Goal: Find specific page/section

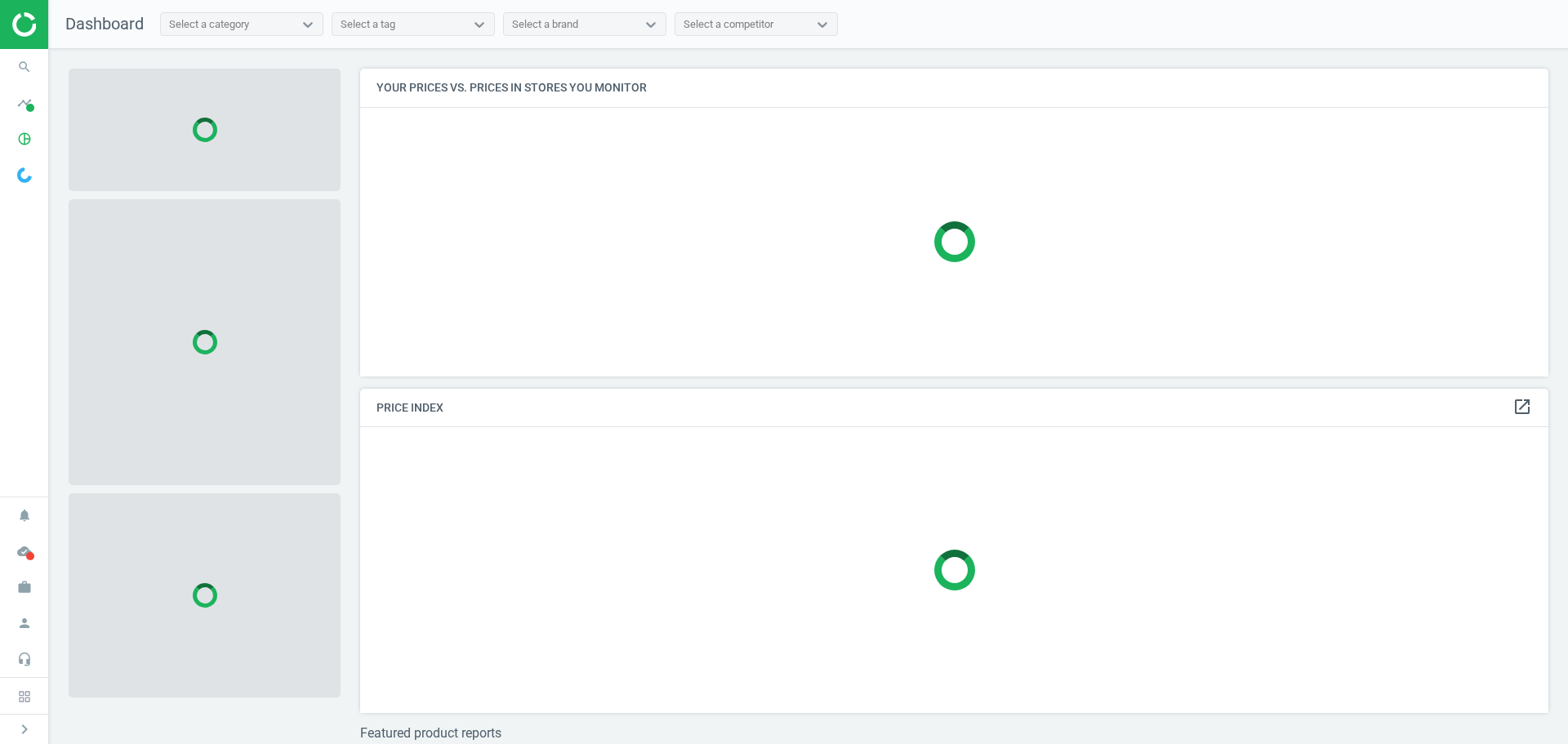
scroll to position [333, 1201]
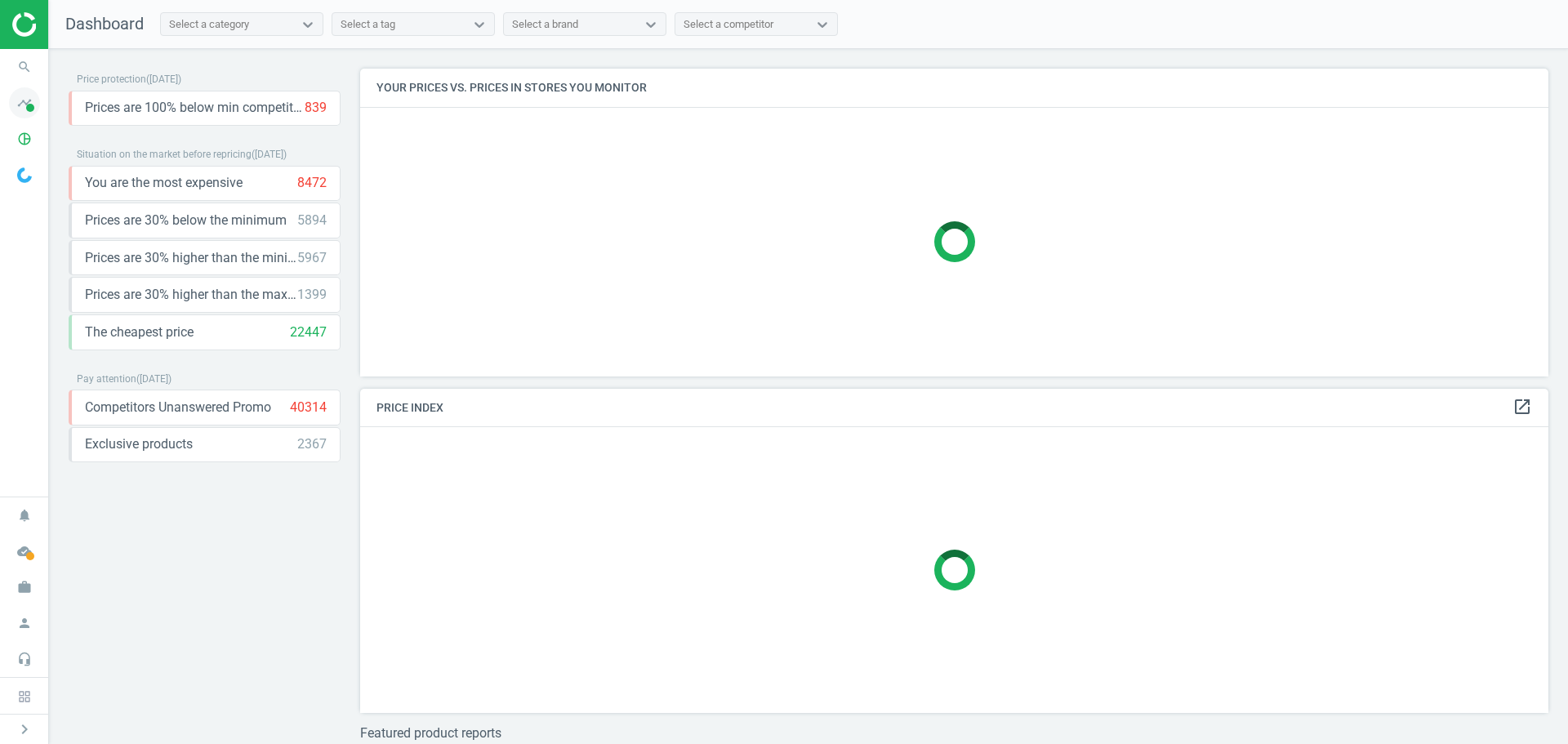
click at [33, 108] on span at bounding box center [30, 107] width 9 height 9
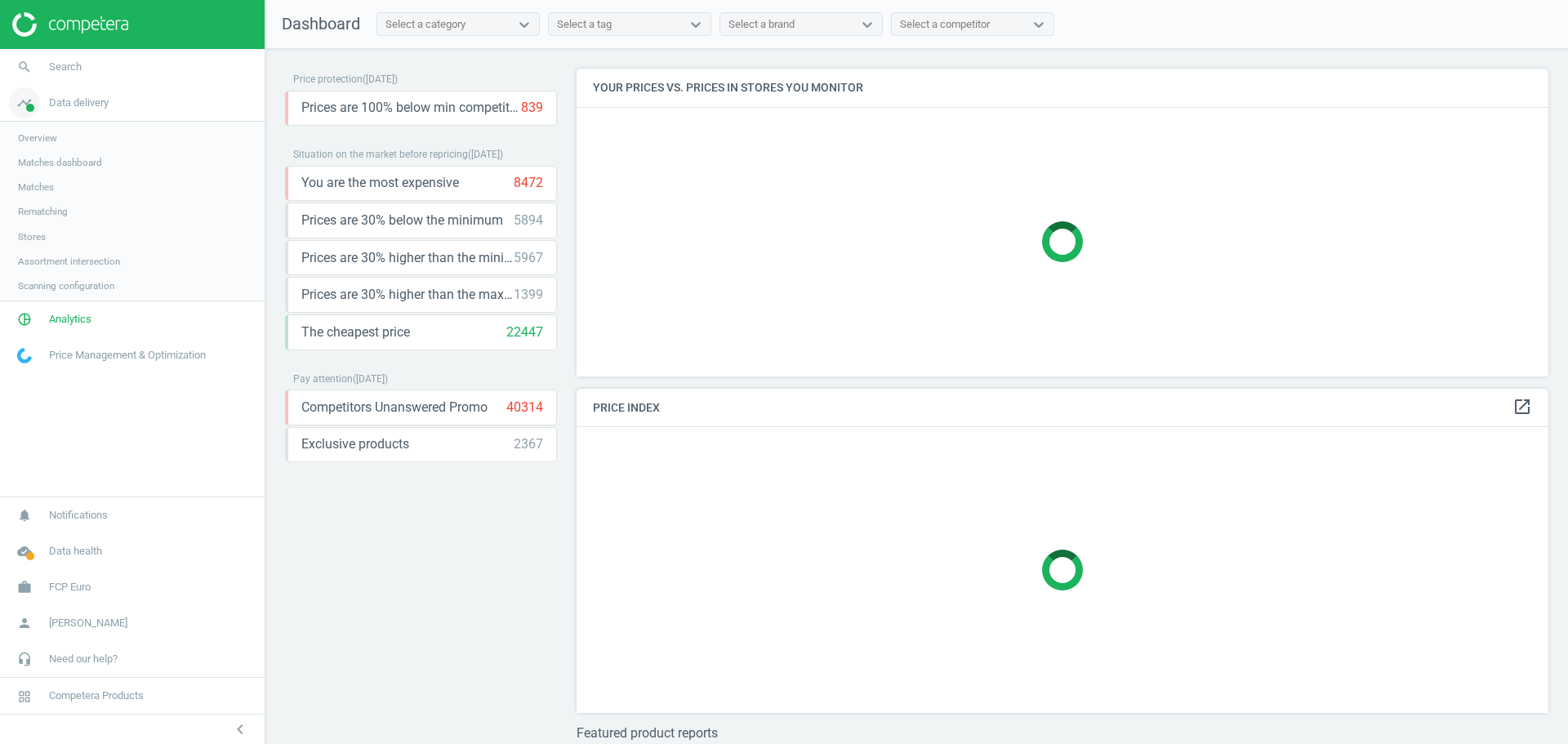
scroll to position [333, 984]
click at [71, 63] on span "Search" at bounding box center [65, 66] width 33 height 14
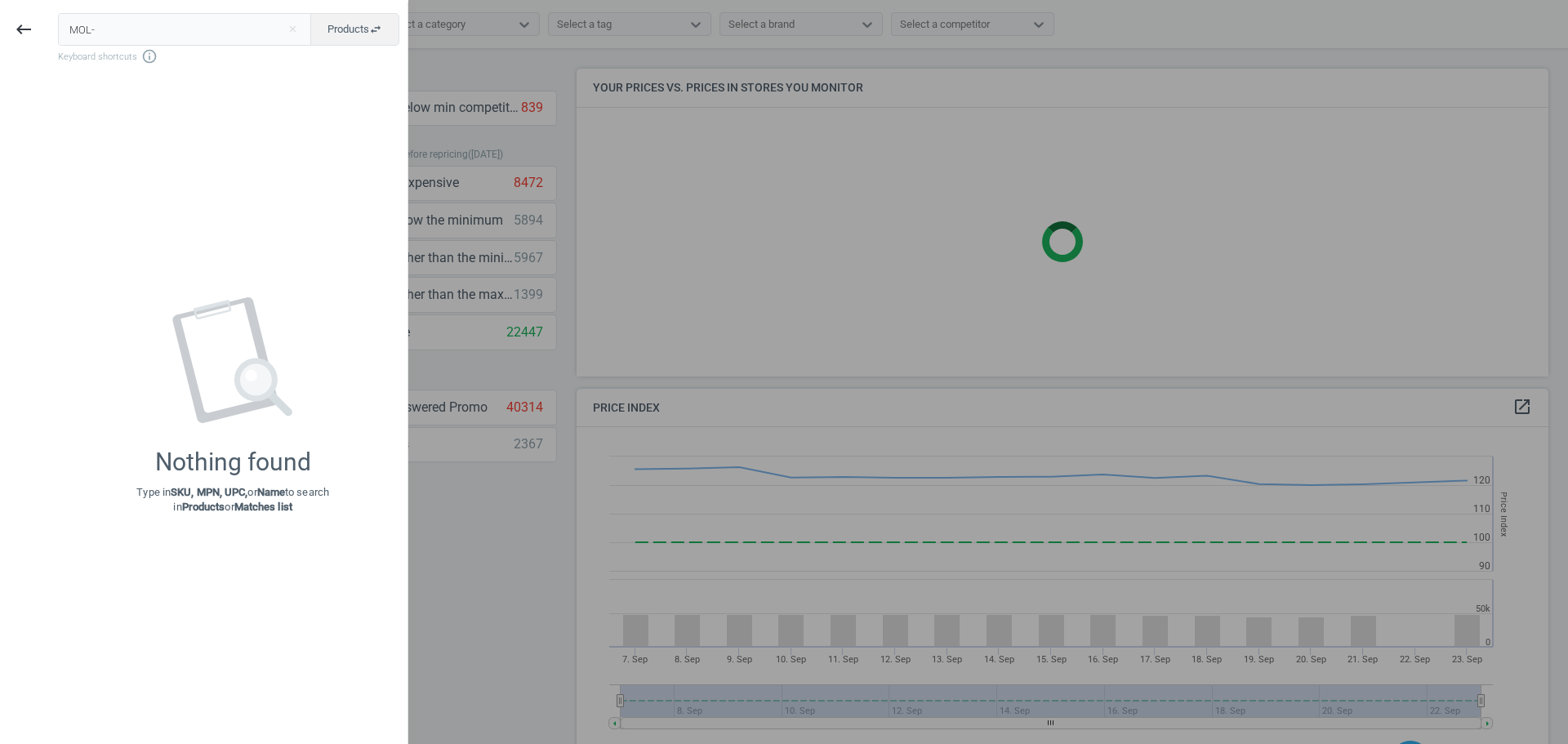
scroll to position [401, 984]
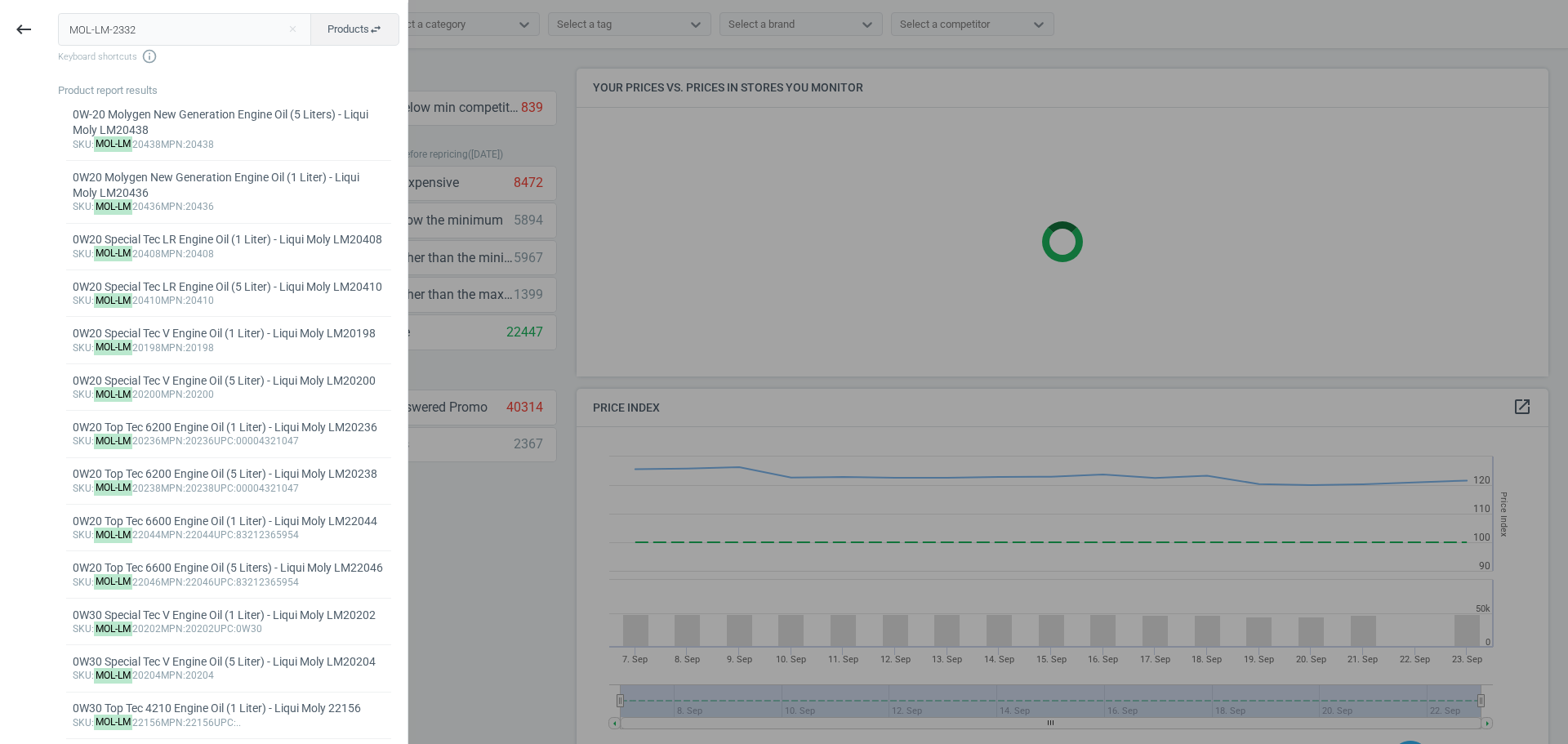
type input "MOL-LM-2332"
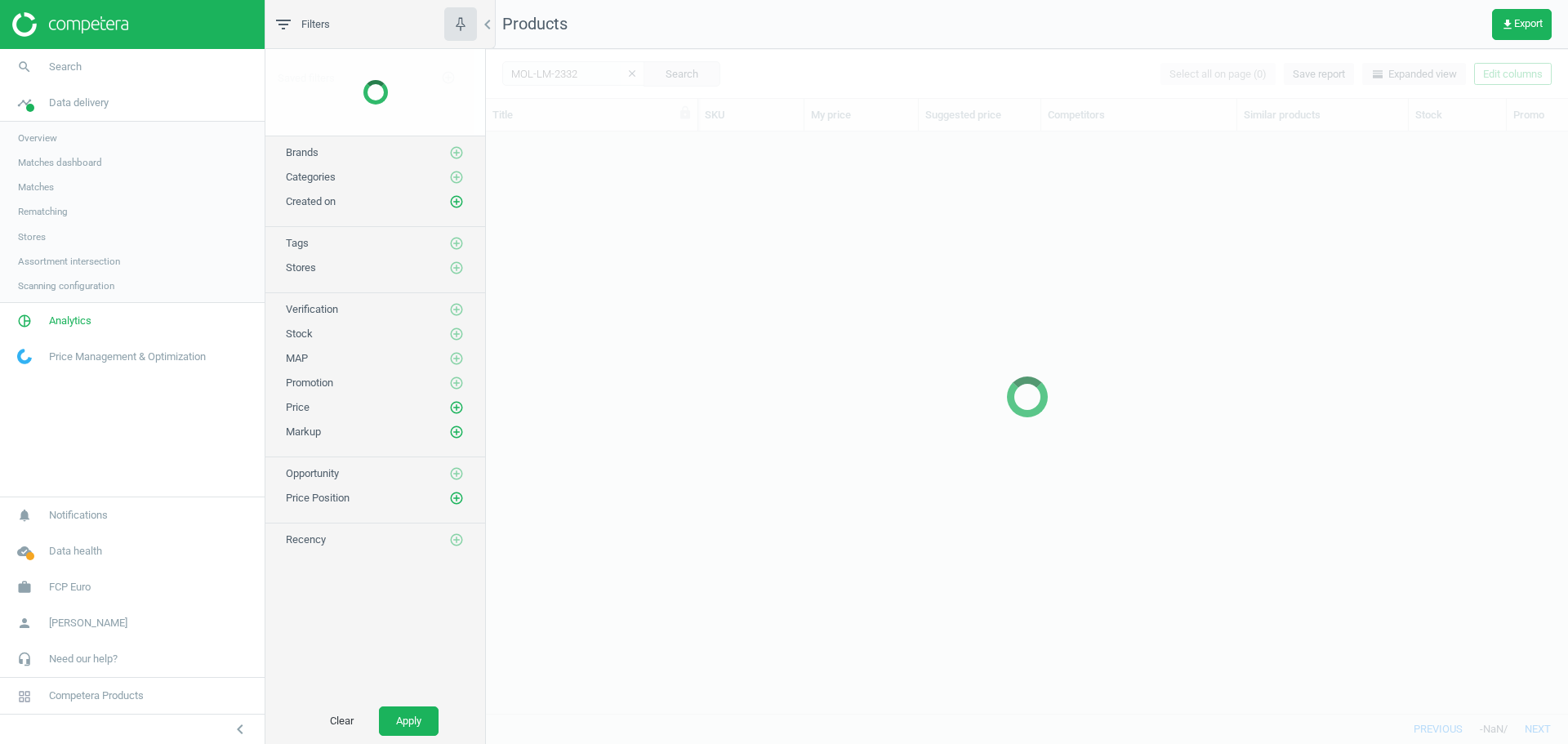
scroll to position [557, 1070]
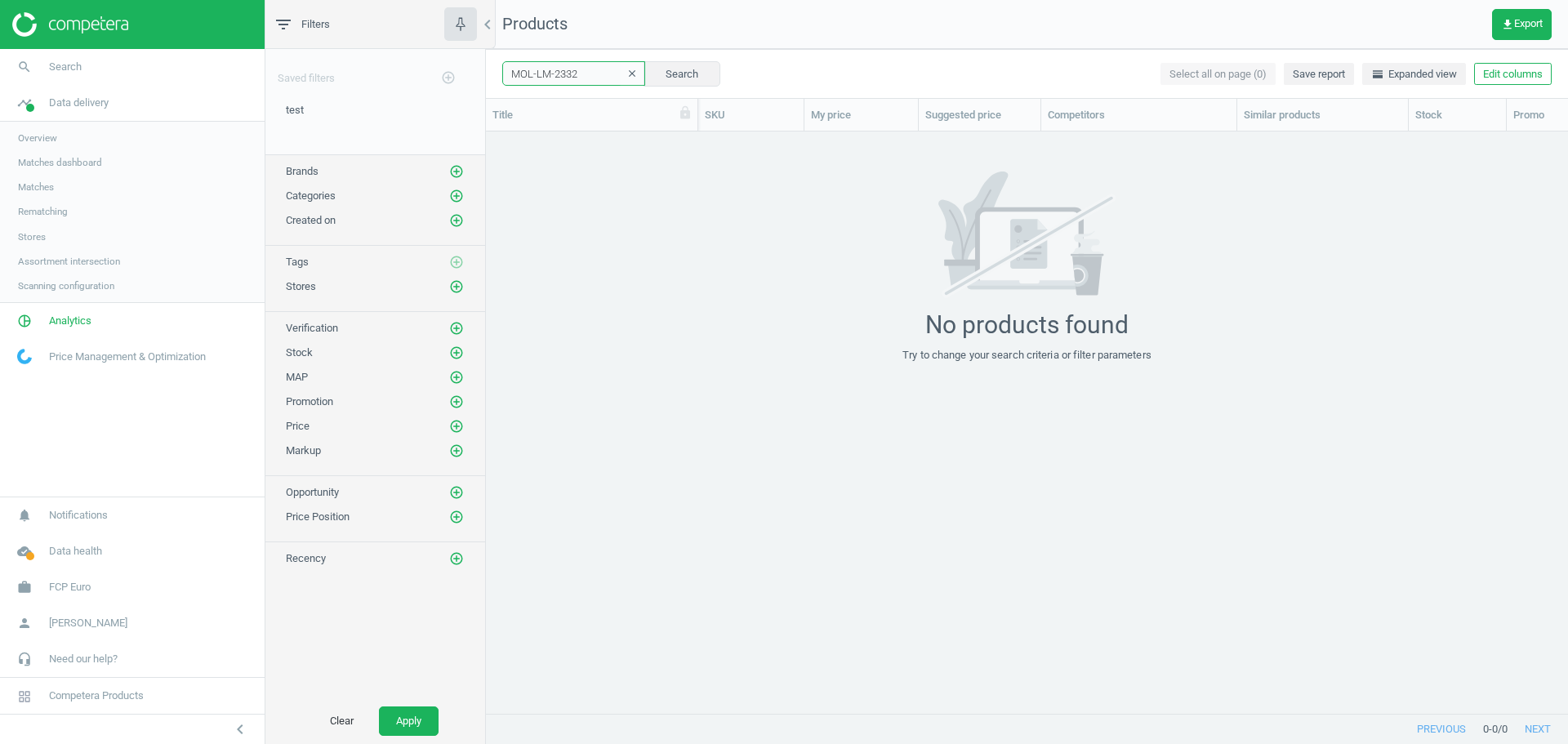
click at [577, 75] on input "MOL-LM-2332" at bounding box center [573, 74] width 143 height 25
click at [556, 75] on input "MOL-LM-233" at bounding box center [573, 74] width 143 height 25
type input "MOL-LM2332"
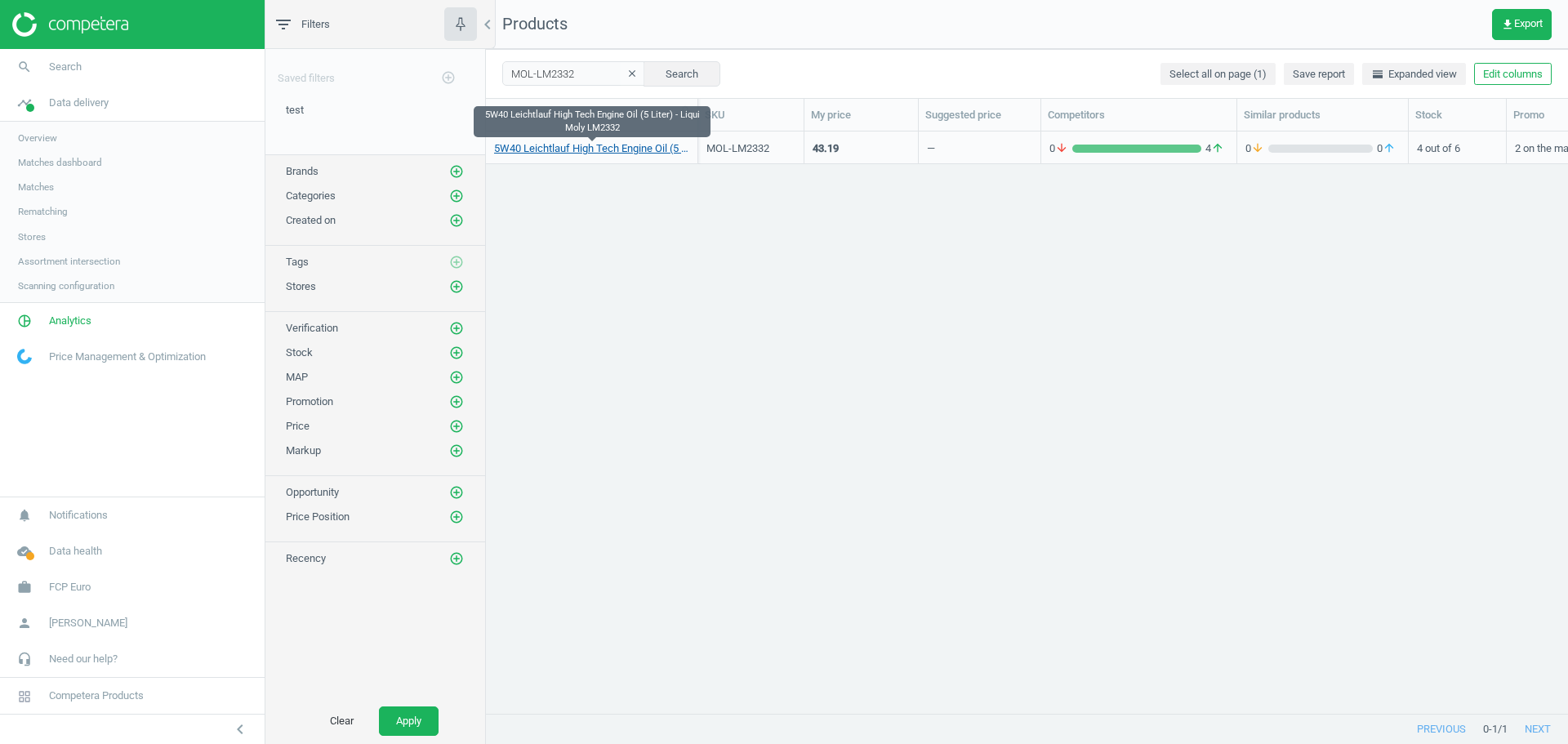
click at [610, 146] on link "5W40 Leichtlauf High Tech Engine Oil (5 Liter) - Liqui Moly LM2332" at bounding box center [591, 148] width 196 height 14
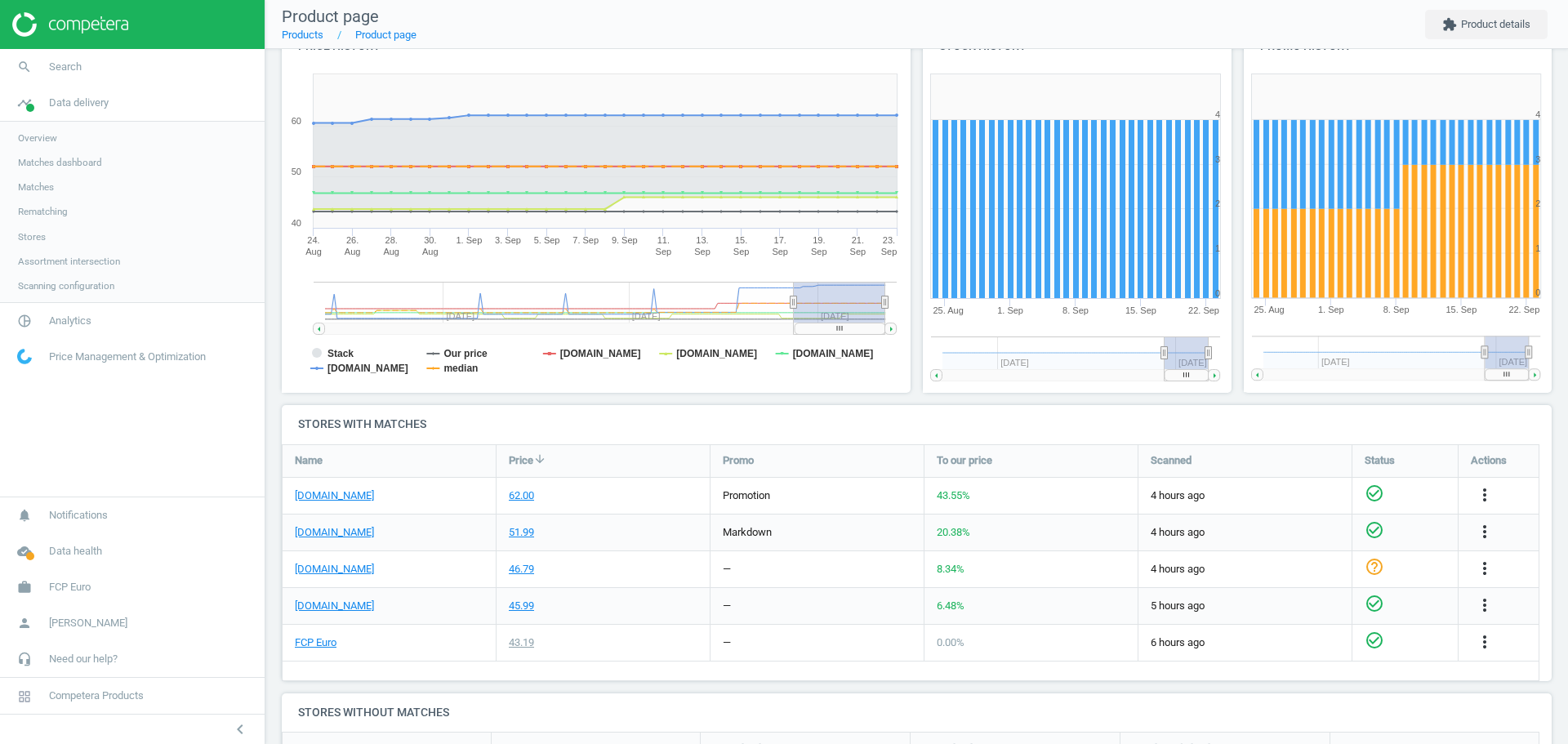
scroll to position [219, 0]
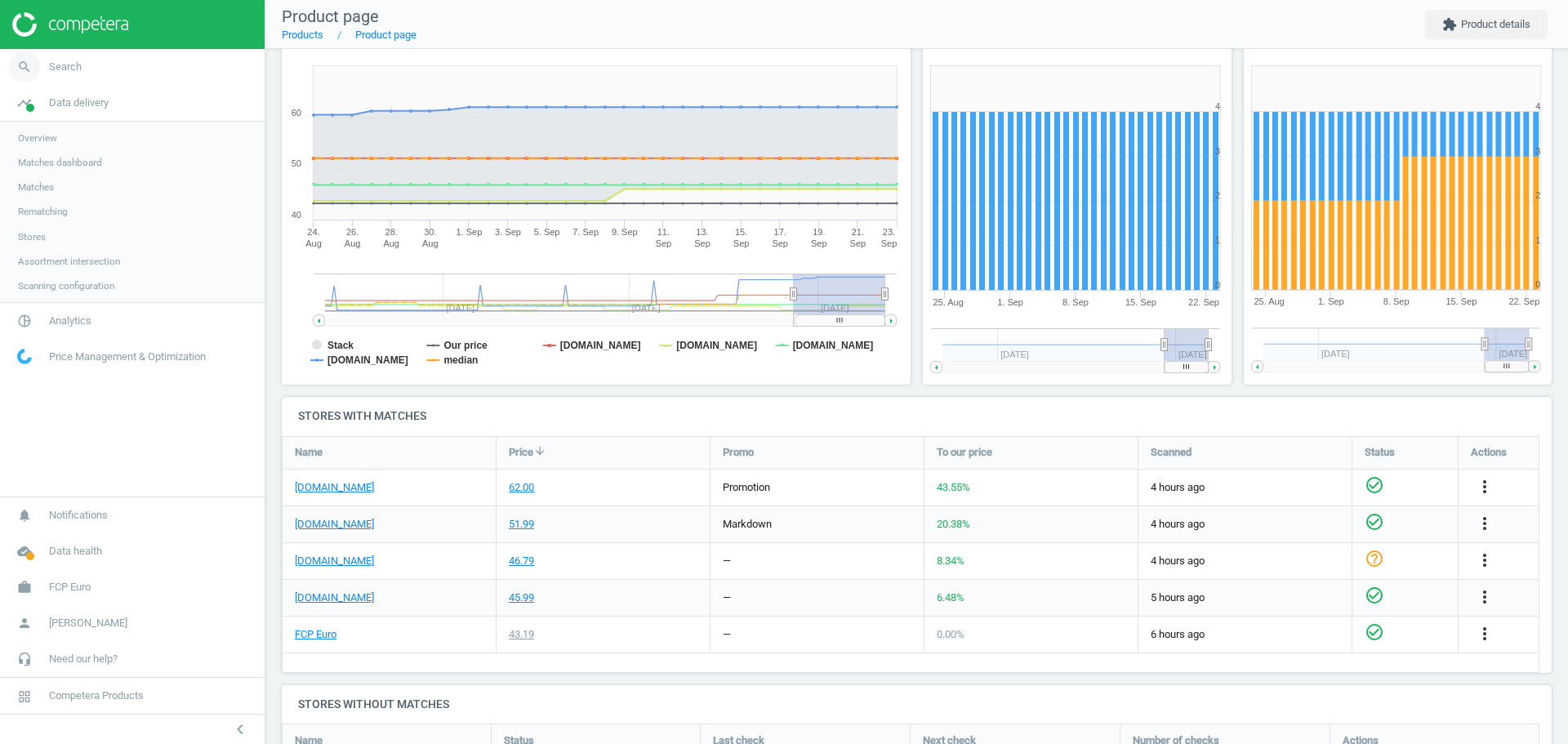
click at [57, 73] on span "Search" at bounding box center [65, 66] width 33 height 14
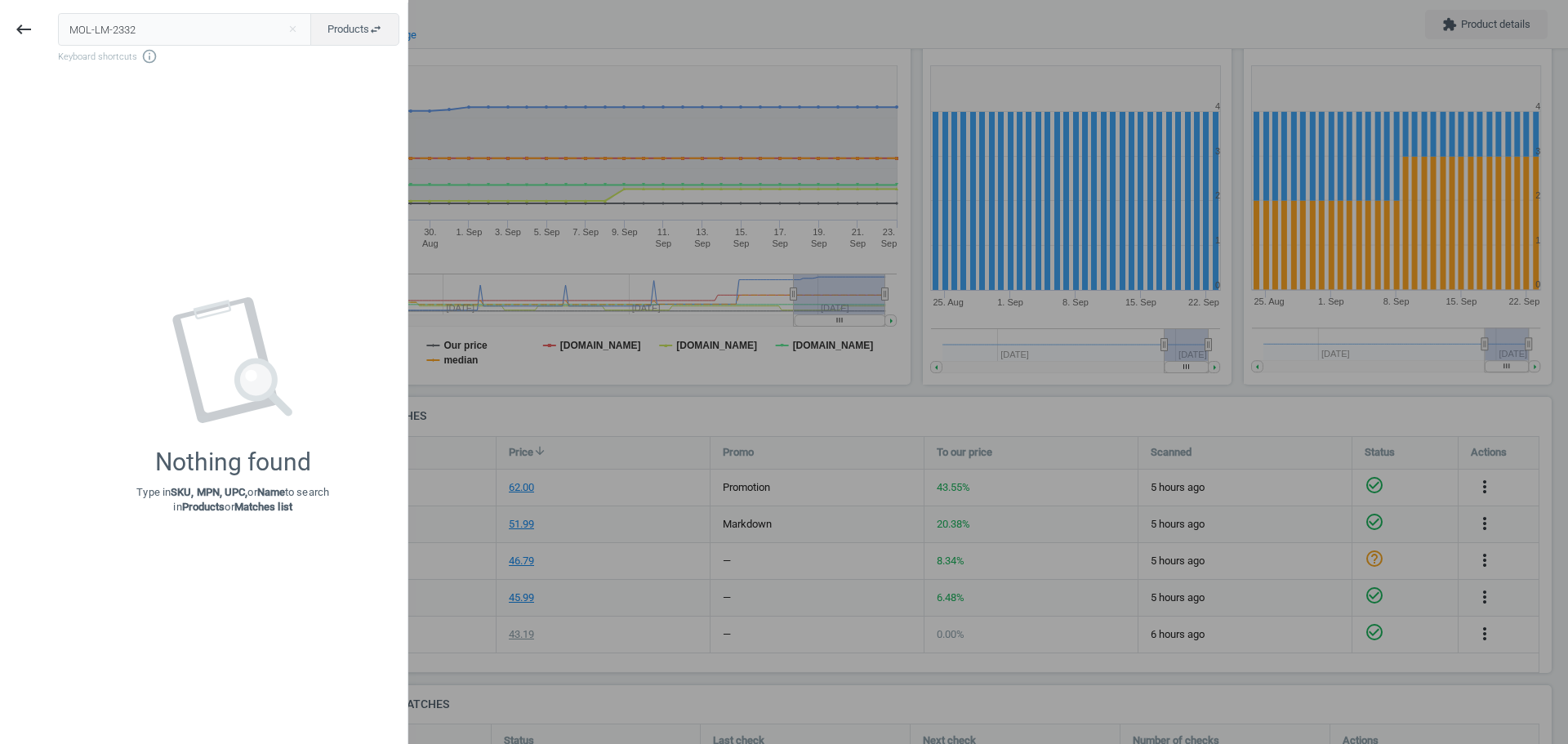
drag, startPoint x: 221, startPoint y: 25, endPoint x: 17, endPoint y: -6, distance: 206.3
click at [17, 0] on html "Group 2 Created with Sketch. ic/cloud_download/grey600 Created with Sketch. gra…" at bounding box center [784, 372] width 1568 height 744
type input "VIT-A2C6064074777"
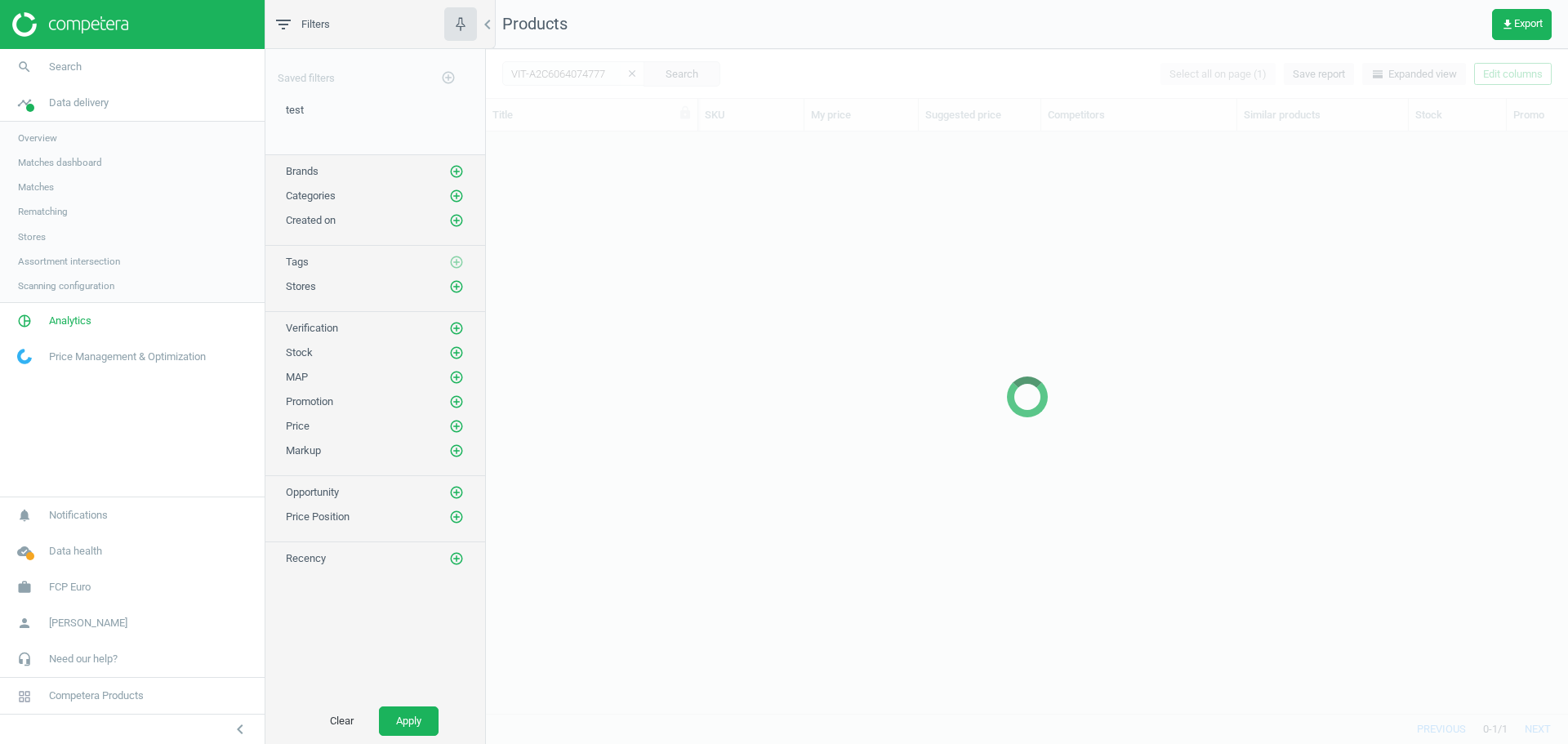
scroll to position [557, 1070]
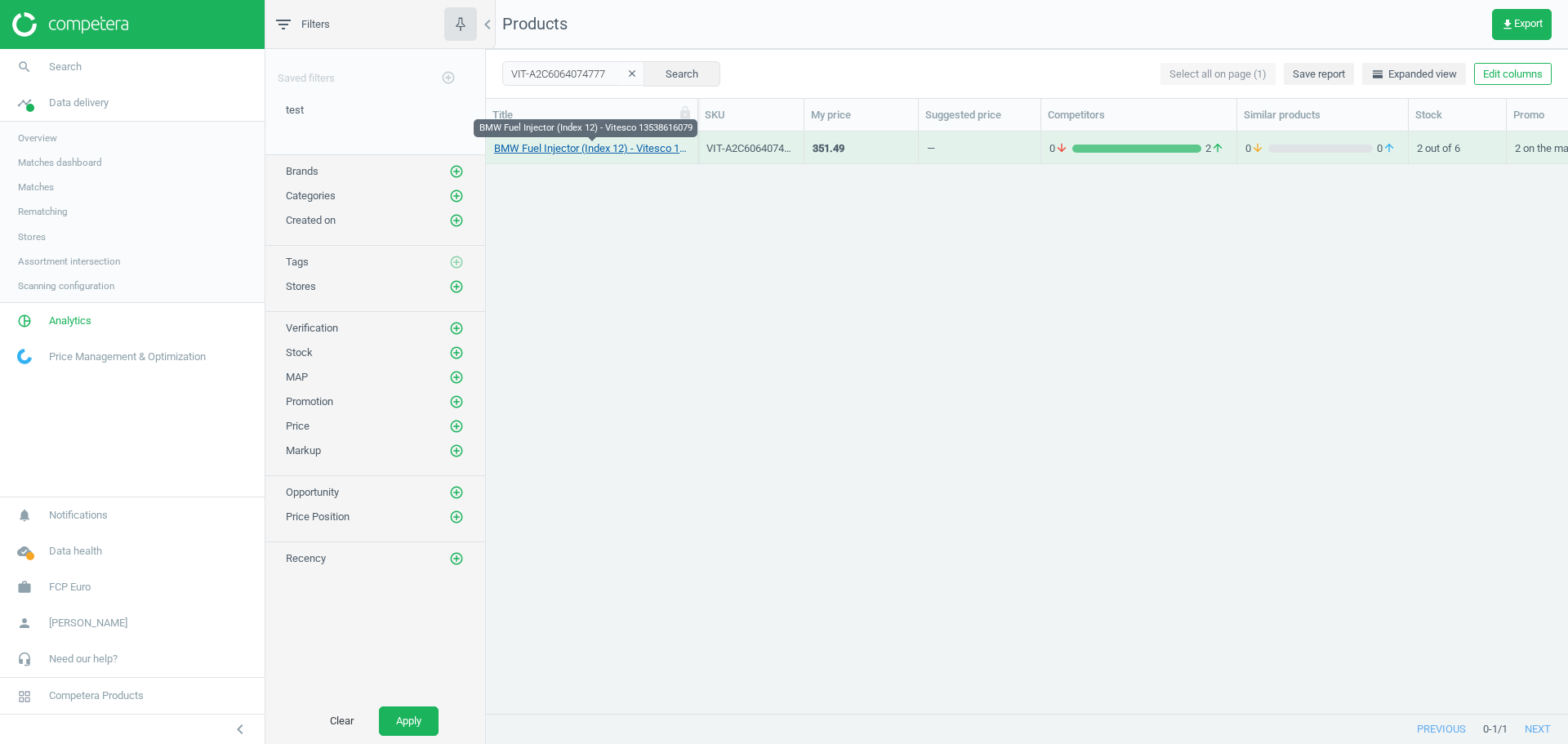
click at [631, 150] on link "BMW Fuel Injector (Index 12) - Vitesco 13538616079" at bounding box center [591, 148] width 196 height 14
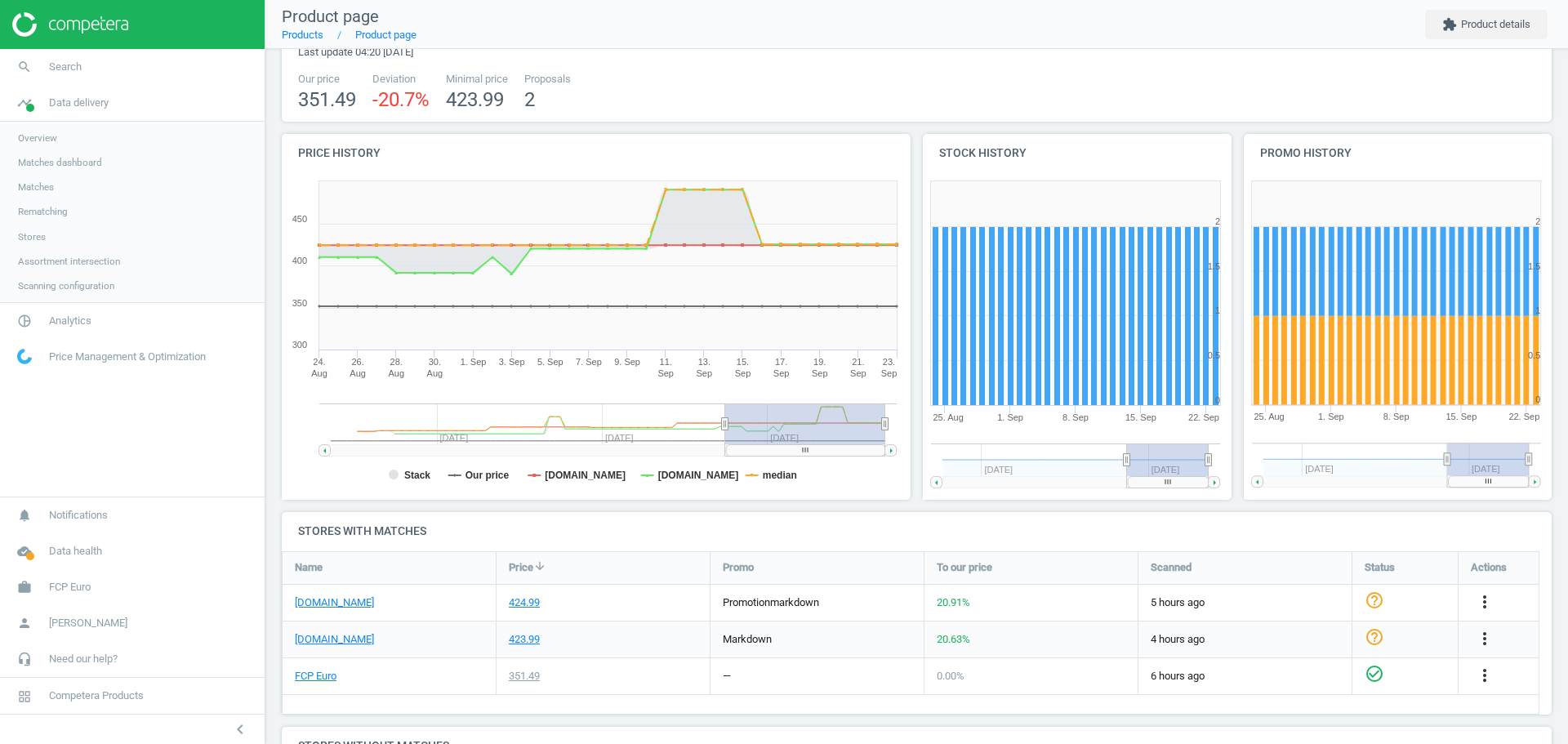
scroll to position [157, 0]
